Goal: Information Seeking & Learning: Learn about a topic

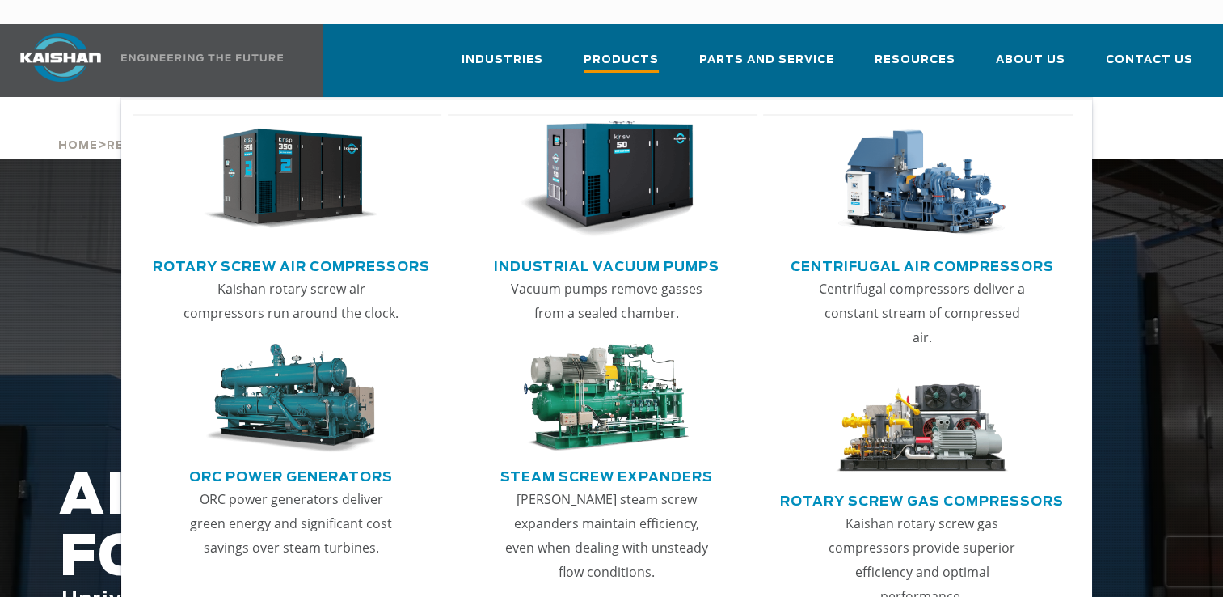
click at [634, 51] on span "Products" at bounding box center [621, 62] width 75 height 22
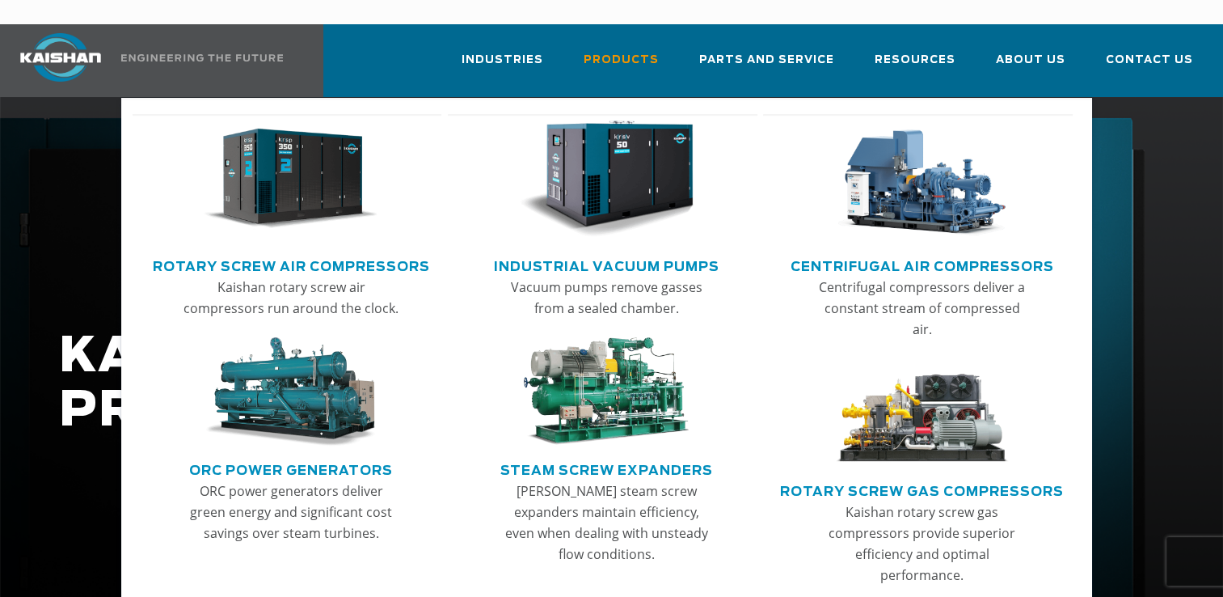
click at [262, 456] on link "ORC Power Generators" at bounding box center [291, 468] width 204 height 24
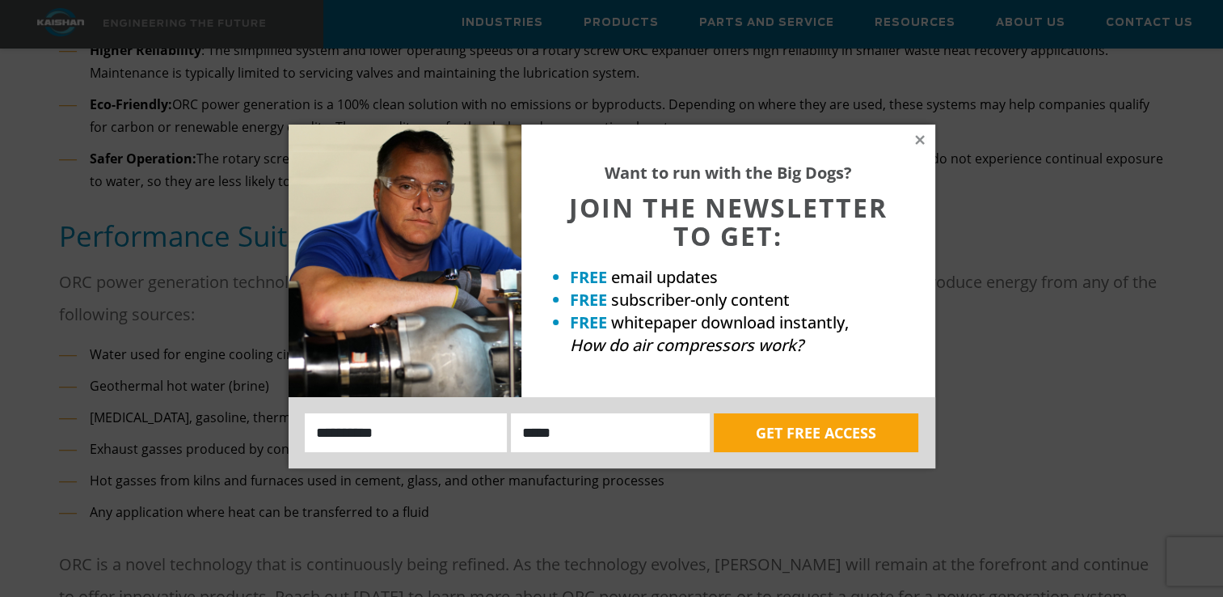
scroll to position [1132, 0]
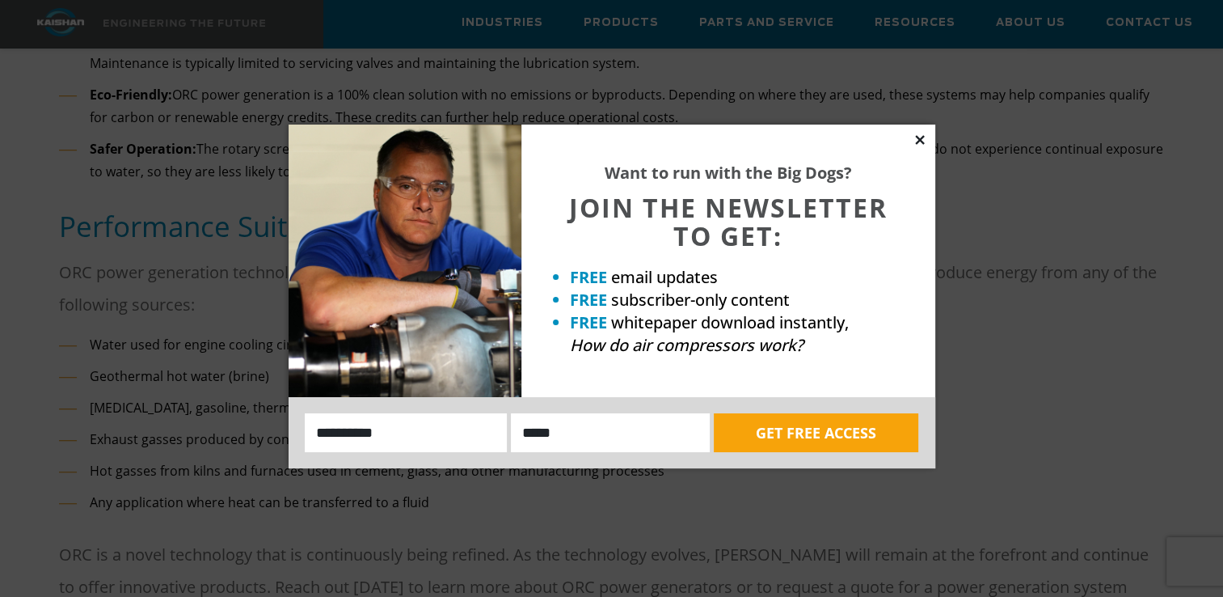
click at [920, 138] on icon at bounding box center [919, 139] width 9 height 9
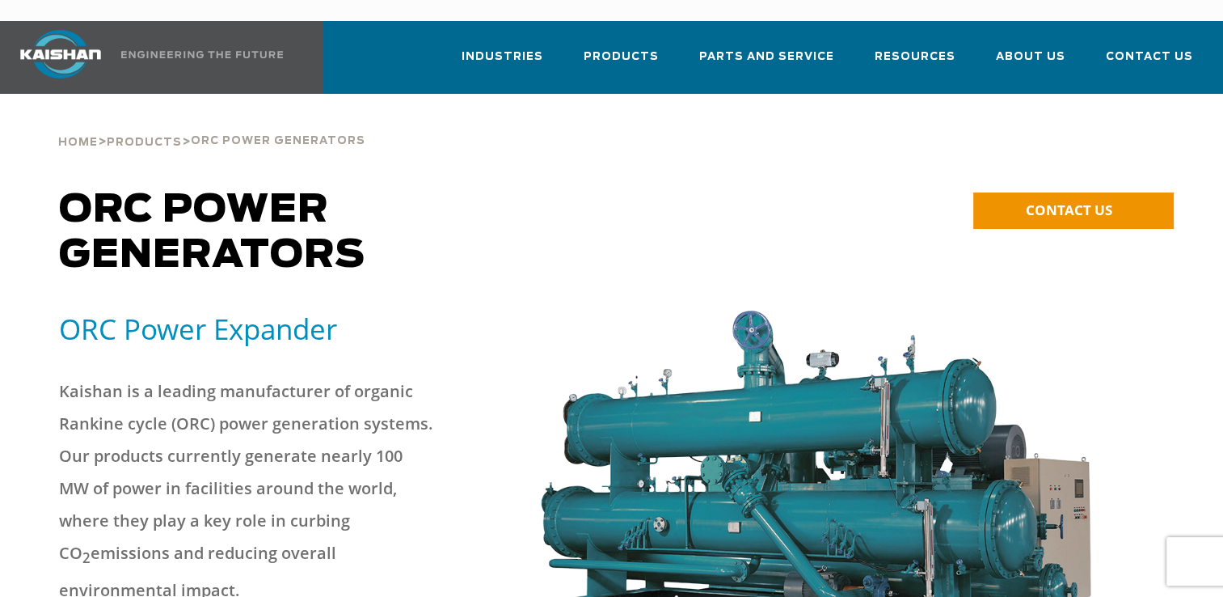
scroll to position [0, 0]
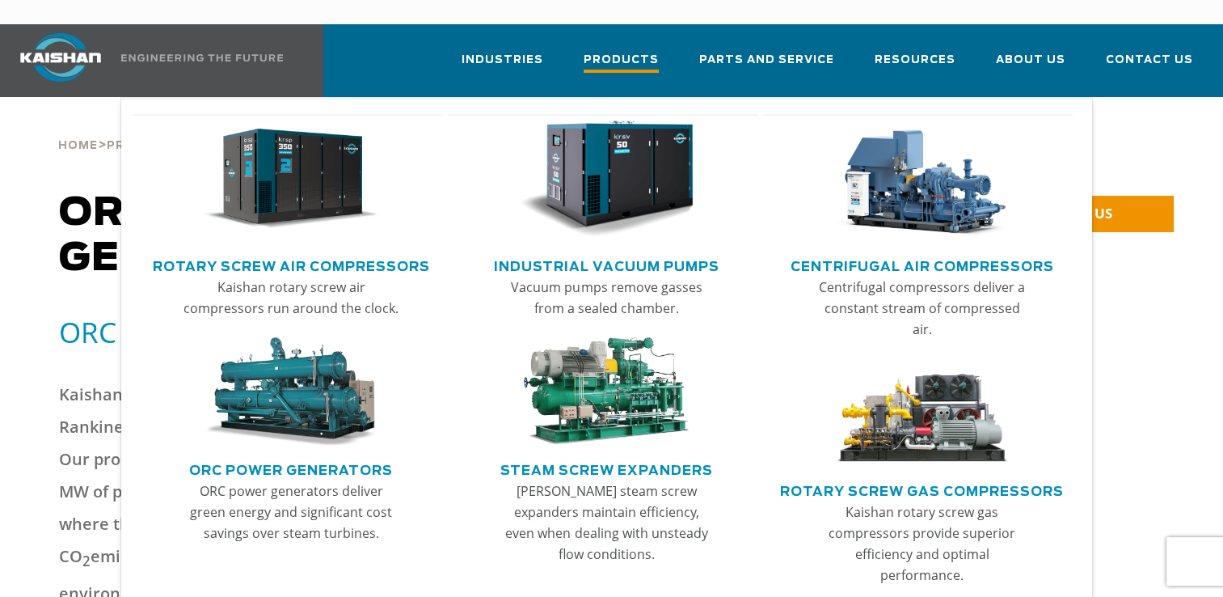
click at [626, 51] on span "Products" at bounding box center [621, 62] width 75 height 22
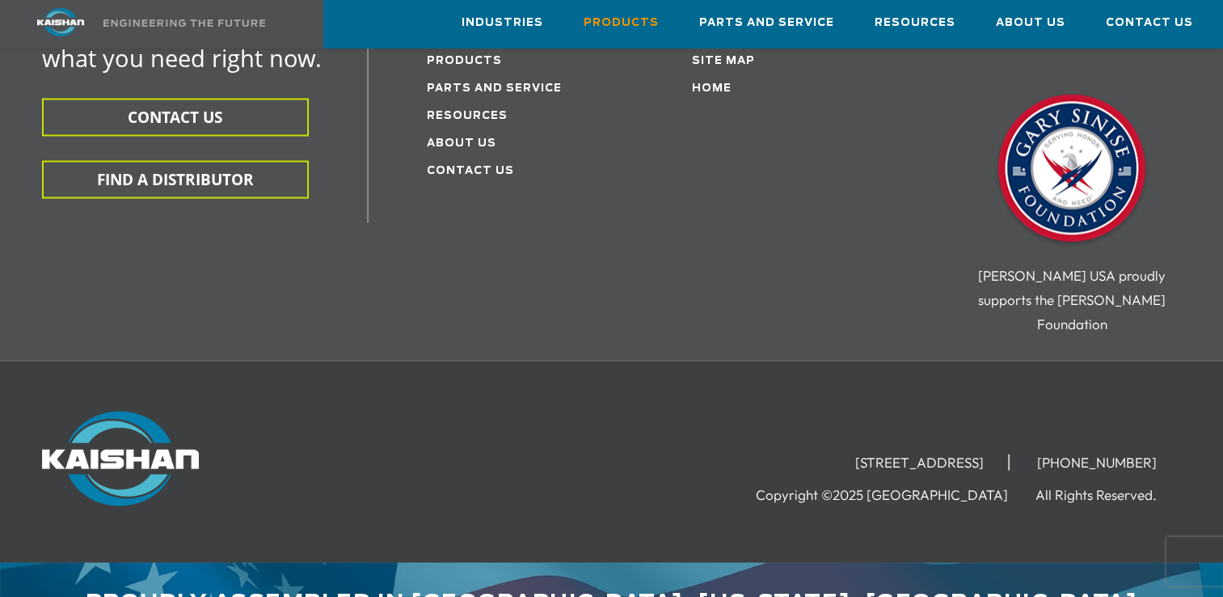
scroll to position [2796, 0]
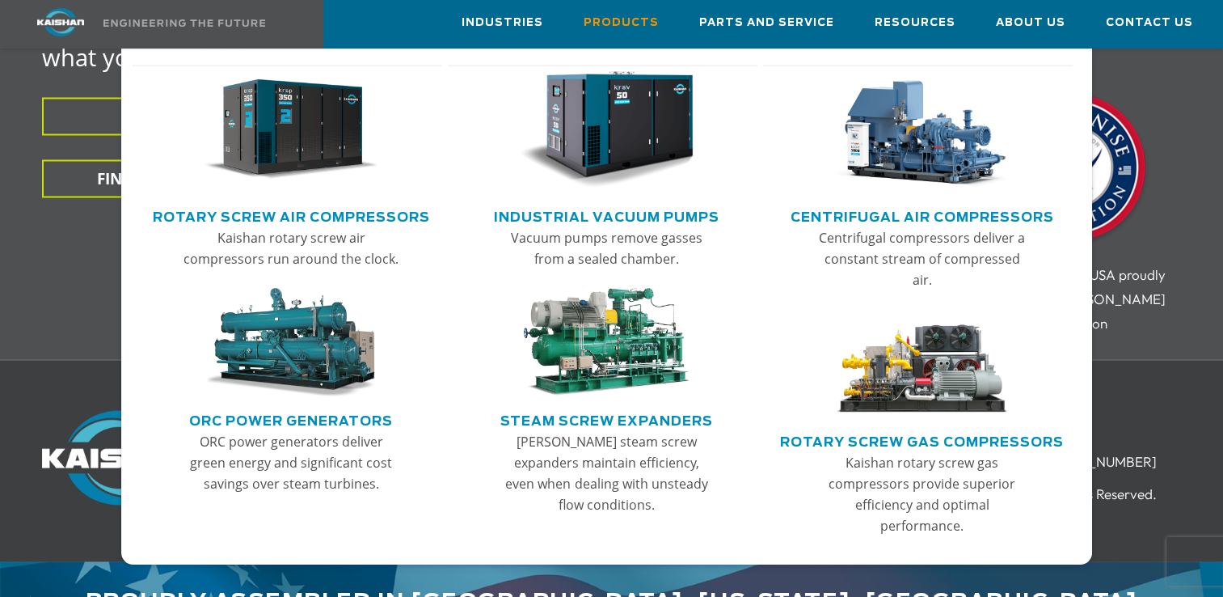
click at [310, 420] on link "ORC Power Generators" at bounding box center [291, 419] width 204 height 24
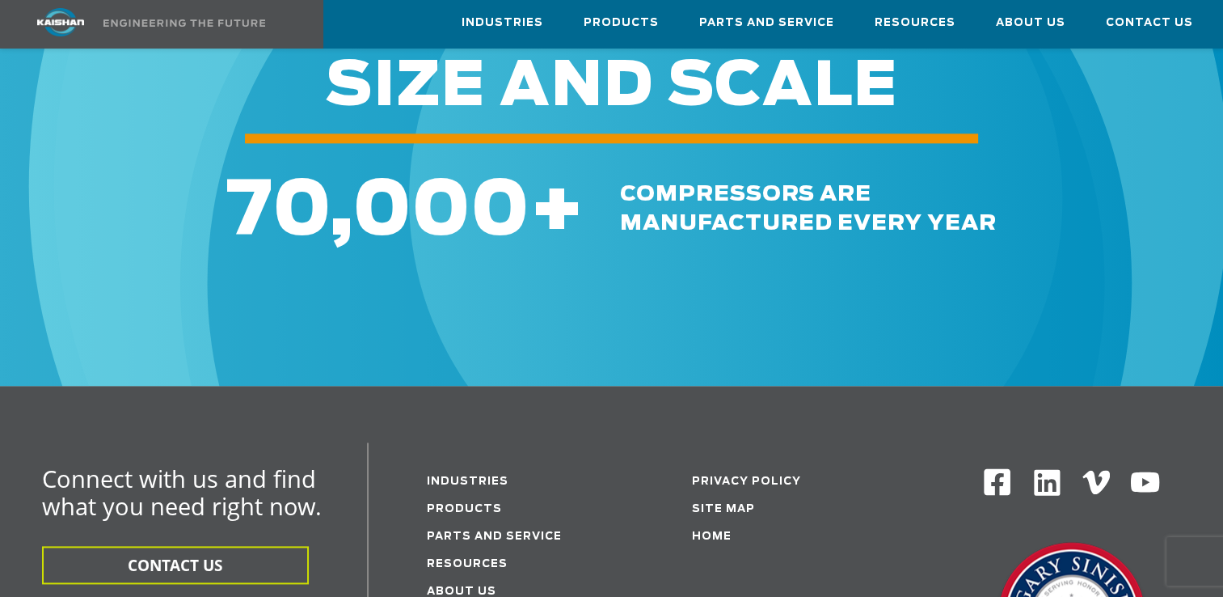
scroll to position [1940, 0]
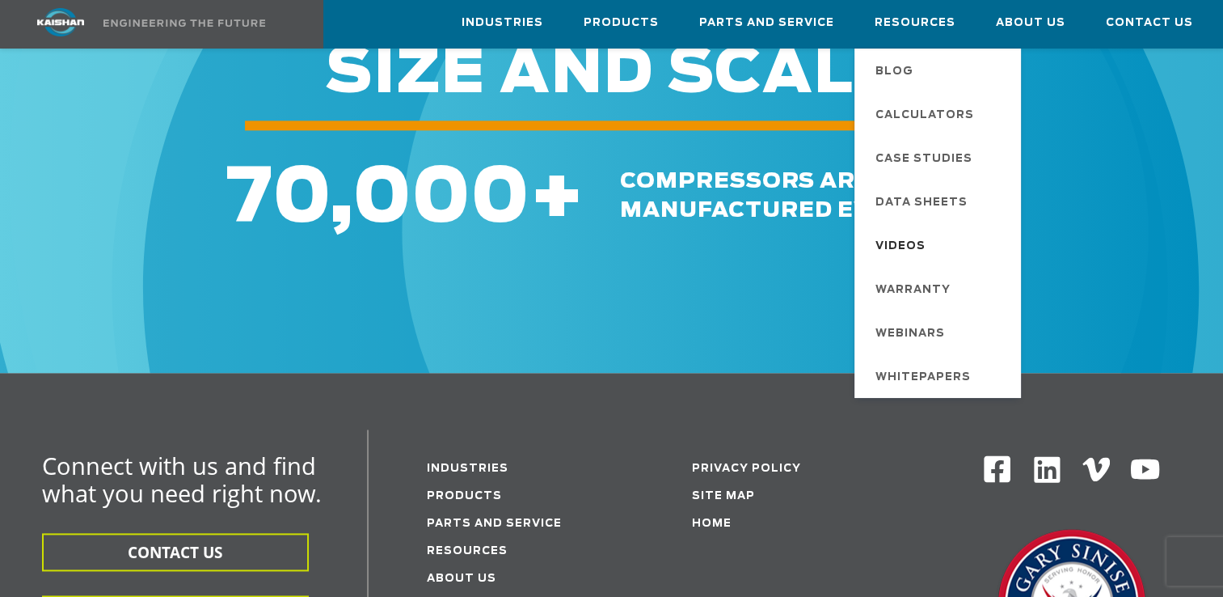
click at [913, 237] on span "Videos" at bounding box center [901, 246] width 50 height 27
